Goal: Contribute content: Add original content to the website for others to see

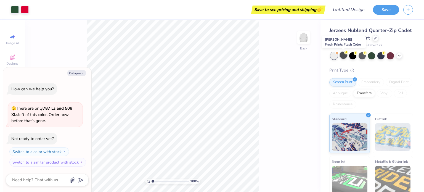
click at [343, 57] on div at bounding box center [343, 55] width 7 height 7
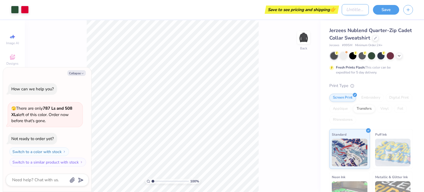
click at [341, 9] on div "Art colors Save to see pricing and shipping 👉 Design Title Save" at bounding box center [212, 9] width 424 height 19
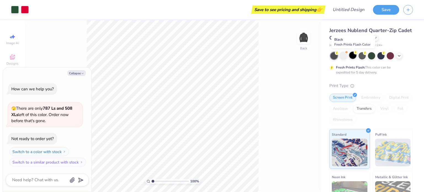
click at [350, 57] on div at bounding box center [352, 55] width 7 height 7
type textarea "x"
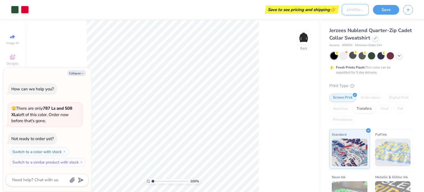
click at [334, 9] on div "Art colors Save to see pricing and shipping 👉 Design Title Save" at bounding box center [212, 9] width 424 height 19
type input "C"
type textarea "x"
type input "Ca"
type textarea "x"
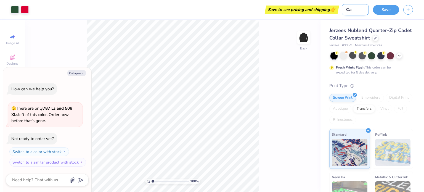
type input "Cam"
type textarea "x"
type input "Camp"
type textarea "x"
type input "Camp"
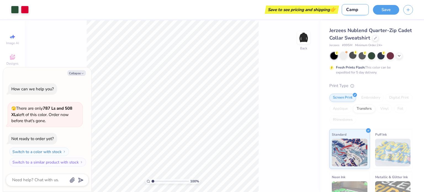
type textarea "x"
type input "Camp U"
type textarea "x"
type input "Camp Un"
type textarea "x"
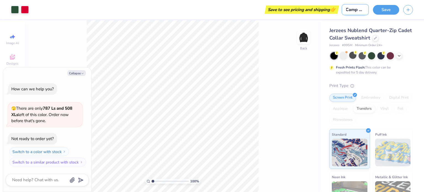
type input "Camp Uns"
type textarea "x"
type input "Camp Unsh"
type textarea "x"
type input "Camp Unsha"
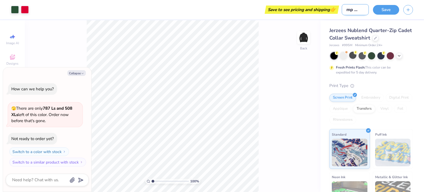
type textarea "x"
type input "Camp Unshak"
type textarea "x"
type input "Camp Unshake"
type textarea "x"
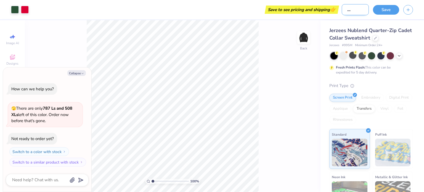
type input "Camp Unshaken"
type textarea "x"
type input "Camp Unshaken"
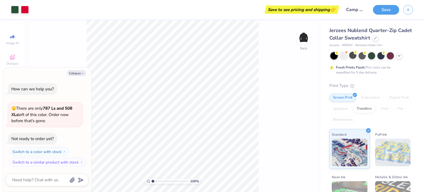
click at [414, 35] on div "Jerzees Nublend Quarter-Zip Cadet Collar Sweatshirt Jerzees # 995M Minimum Orde…" at bounding box center [371, 136] width 103 height 233
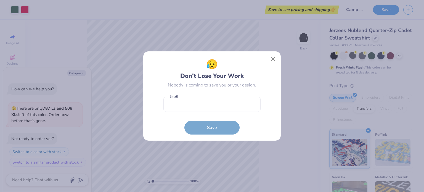
click at [295, 65] on div "😥 Don’t Lose Your Work Nobody is coming to save you or your design. Email is a …" at bounding box center [212, 96] width 424 height 192
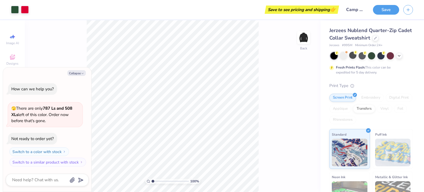
type textarea "x"
